Goal: Register for event/course

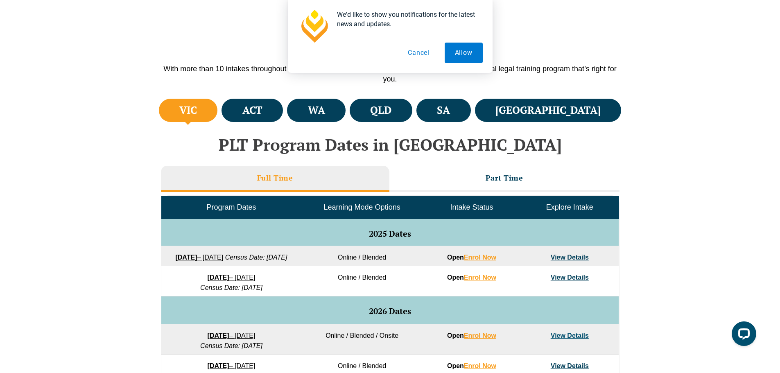
scroll to position [287, 0]
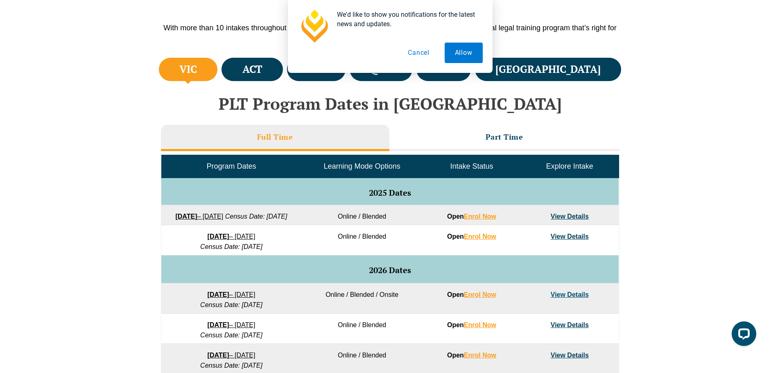
click at [570, 219] on link "View Details" at bounding box center [570, 216] width 38 height 7
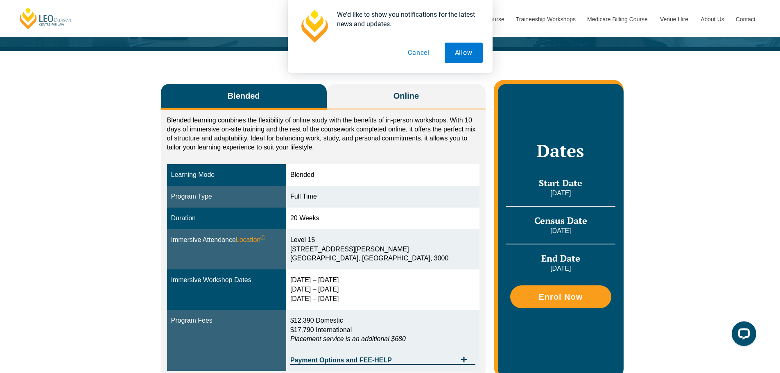
scroll to position [82, 0]
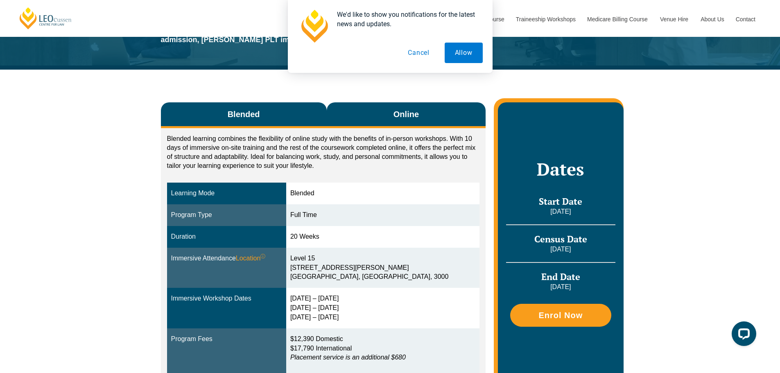
click at [406, 122] on button "Online" at bounding box center [406, 115] width 159 height 26
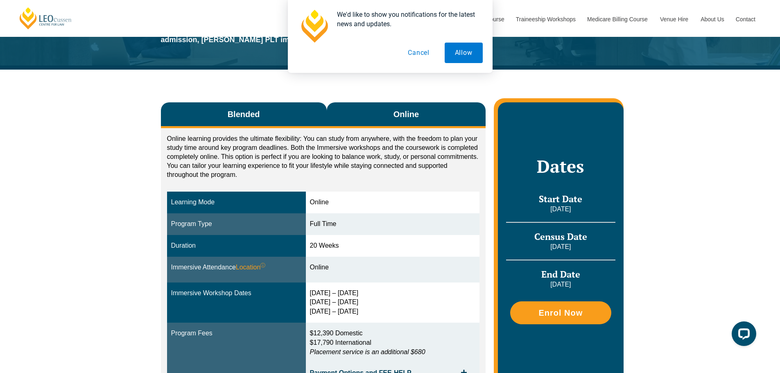
click at [274, 113] on button "Blended" at bounding box center [244, 115] width 166 height 26
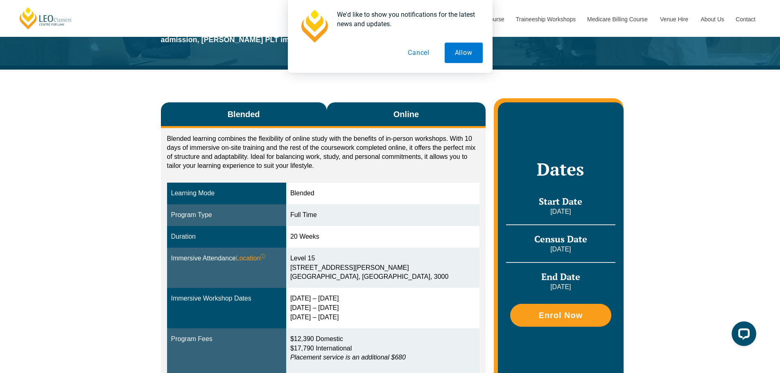
click at [386, 122] on button "Online" at bounding box center [406, 115] width 159 height 26
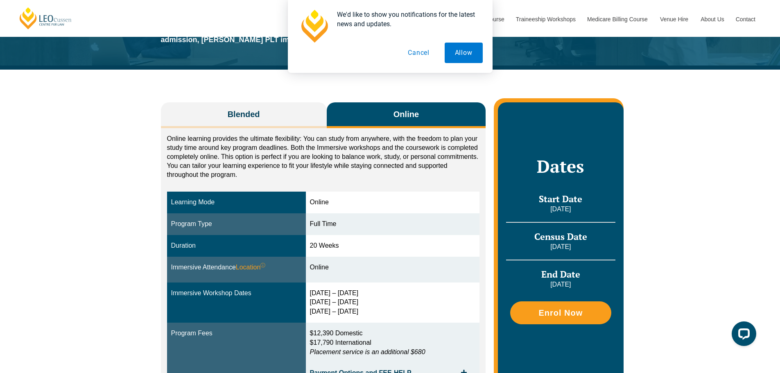
click at [426, 38] on div at bounding box center [390, 26] width 185 height 33
click at [424, 49] on button "Cancel" at bounding box center [419, 53] width 42 height 20
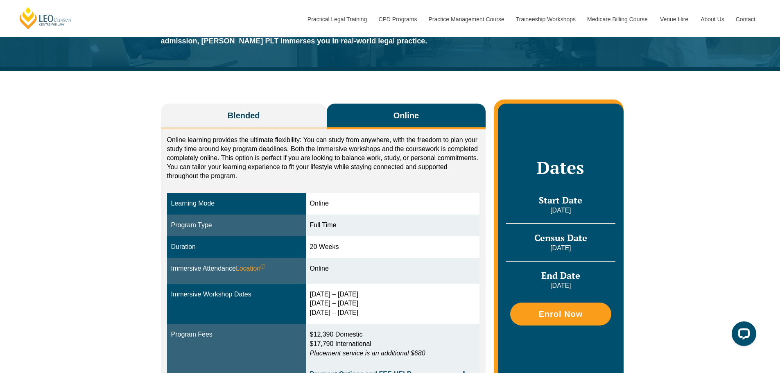
scroll to position [0, 0]
